Goal: Information Seeking & Learning: Check status

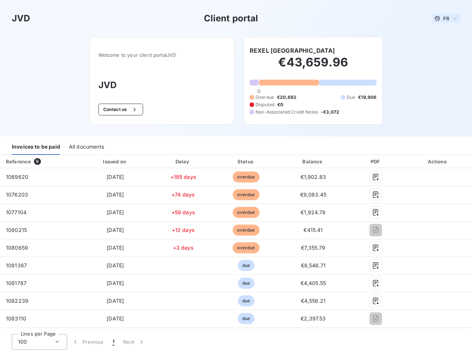
click at [444, 18] on span "FR" at bounding box center [447, 18] width 6 height 6
click at [117, 110] on button "Contact us" at bounding box center [121, 110] width 45 height 12
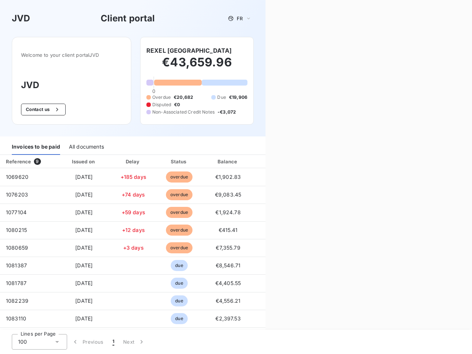
click at [36, 147] on div "Invoices to be paid" at bounding box center [36, 146] width 48 height 15
click at [86, 147] on div "All documents" at bounding box center [86, 146] width 35 height 15
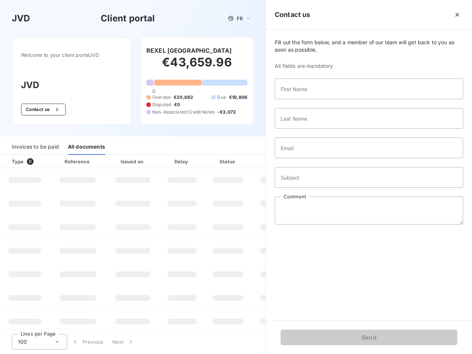
click at [38, 162] on div "Type 0" at bounding box center [27, 161] width 41 height 7
click at [114, 162] on div "Issued on" at bounding box center [132, 161] width 51 height 7
click at [180, 162] on div "Delay" at bounding box center [182, 161] width 42 height 7
click at [243, 162] on div at bounding box center [246, 161] width 7 height 7
click at [309, 162] on div "Fill out the form below, and a member of our team will get back to you as soon …" at bounding box center [369, 175] width 206 height 291
